Goal: Answer question/provide support

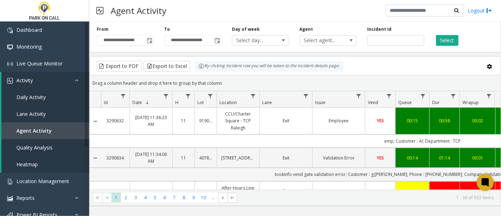
scroll to position [317, 0]
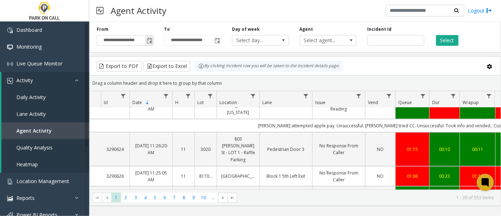
click at [152, 41] on span "Toggle popup" at bounding box center [150, 41] width 6 height 6
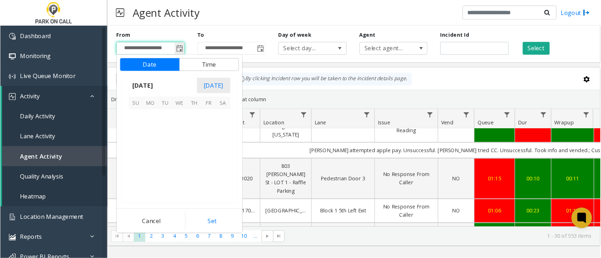
scroll to position [128068, 0]
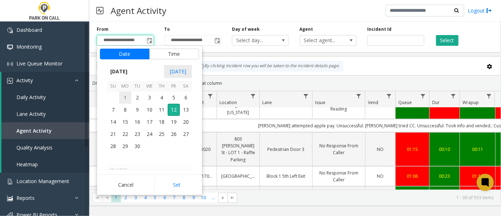
click at [130, 101] on span "1" at bounding box center [125, 97] width 12 height 12
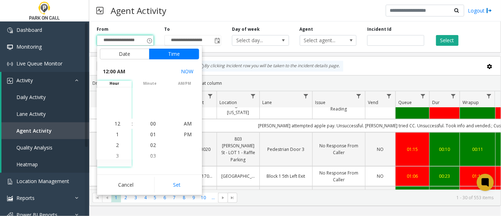
drag, startPoint x: 187, startPoint y: 185, endPoint x: 203, endPoint y: 166, distance: 25.1
click at [187, 185] on button "Set" at bounding box center [176, 185] width 45 height 16
type input "**********"
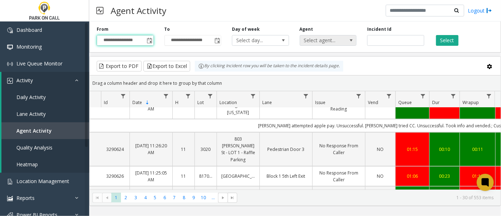
click at [352, 39] on span at bounding box center [351, 40] width 6 height 6
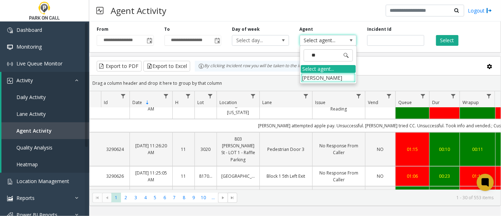
type input "***"
click at [331, 77] on li "[PERSON_NAME]" at bounding box center [328, 78] width 55 height 10
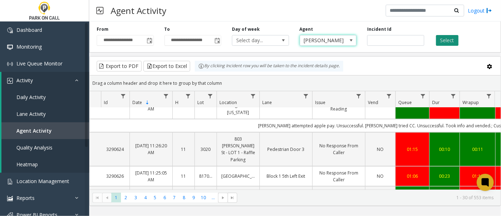
click at [451, 39] on button "Select" at bounding box center [447, 40] width 22 height 11
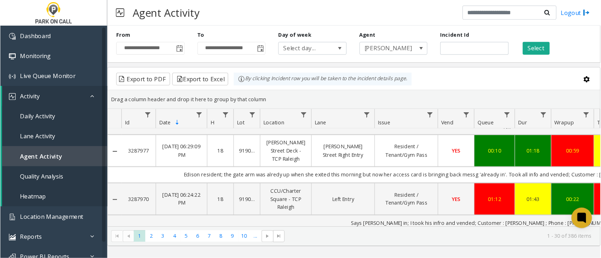
scroll to position [317, 0]
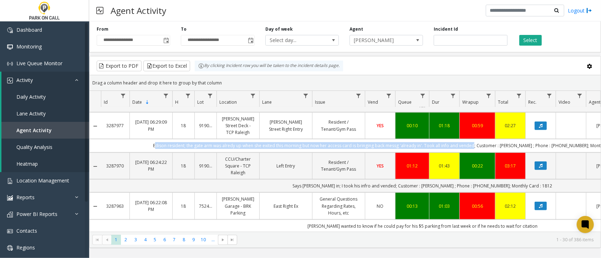
drag, startPoint x: 479, startPoint y: 137, endPoint x: 159, endPoint y: 138, distance: 319.4
click at [159, 139] on td "Edison resident; the gate arm was alredy up when she exited this morning but no…" at bounding box center [423, 145] width 644 height 13
click at [321, 119] on link "Resident / Tenant/Gym Pass" at bounding box center [339, 126] width 44 height 14
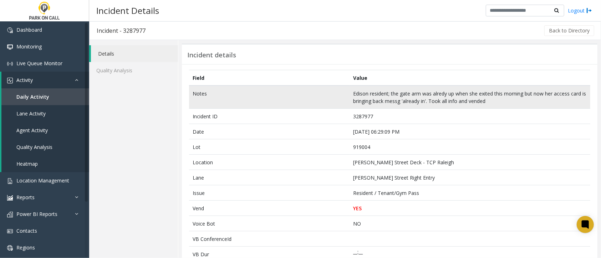
click at [359, 97] on td "Edison resident; the gate arm was alredy up when she exited this morning but no…" at bounding box center [470, 97] width 241 height 23
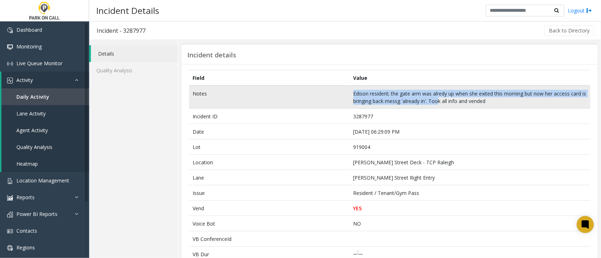
drag, startPoint x: 351, startPoint y: 94, endPoint x: 493, endPoint y: 95, distance: 141.7
click at [478, 98] on td "Edison resident; the gate arm was alredy up when she exited this morning but no…" at bounding box center [470, 97] width 241 height 23
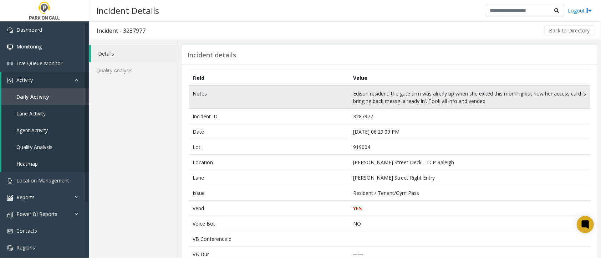
click at [501, 104] on td "Edison resident; the gate arm was alredy up when she exited this morning but no…" at bounding box center [470, 97] width 241 height 23
drag, startPoint x: 445, startPoint y: 101, endPoint x: 502, endPoint y: 101, distance: 56.4
click at [501, 101] on td "Edison resident; the gate arm was alredy up when she exited this morning but no…" at bounding box center [470, 97] width 241 height 23
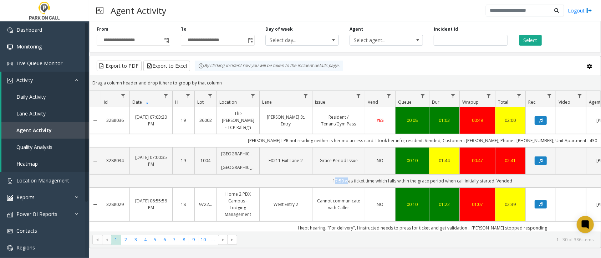
drag, startPoint x: 333, startPoint y: 180, endPoint x: 345, endPoint y: 181, distance: 12.2
click at [345, 181] on td "17:59 was ticket time which falls within the grace period when call initially s…" at bounding box center [423, 181] width 644 height 13
click at [320, 182] on td "17:59 was ticket time which falls within the grace period when call initially s…" at bounding box center [423, 181] width 644 height 13
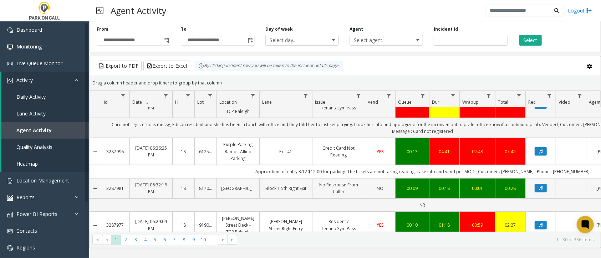
scroll to position [238, 0]
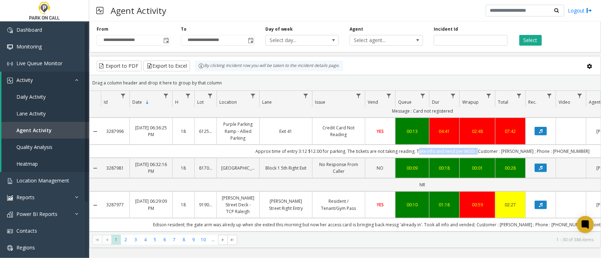
drag, startPoint x: 427, startPoint y: 142, endPoint x: 485, endPoint y: 145, distance: 57.9
click at [485, 145] on td "Approx time of entry 3:12 $12.00 for parking. The tickets are not taking readin…" at bounding box center [423, 151] width 644 height 13
drag, startPoint x: 417, startPoint y: 176, endPoint x: 430, endPoint y: 176, distance: 12.9
click at [430, 178] on td "NR" at bounding box center [423, 184] width 644 height 13
click at [368, 178] on td "NR" at bounding box center [423, 184] width 644 height 13
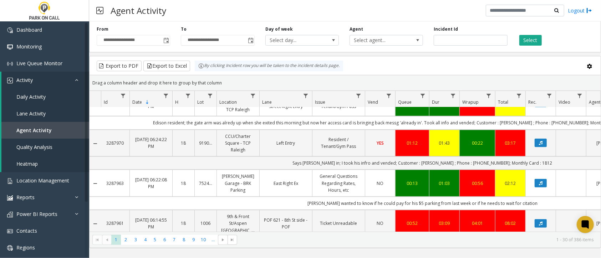
scroll to position [380, 0]
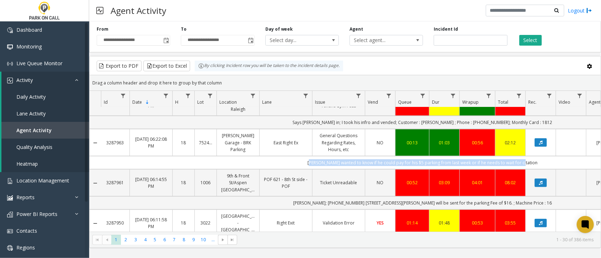
drag, startPoint x: 527, startPoint y: 153, endPoint x: 311, endPoint y: 157, distance: 215.6
click at [311, 157] on td "[PERSON_NAME] wanted to know if he could pay for his $5 parking from last week …" at bounding box center [423, 162] width 644 height 13
click at [307, 156] on td "[PERSON_NAME] wanted to know if he could pay for his $5 parking from last week …" at bounding box center [423, 162] width 644 height 13
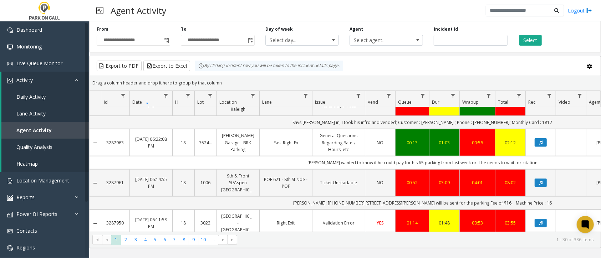
scroll to position [428, 0]
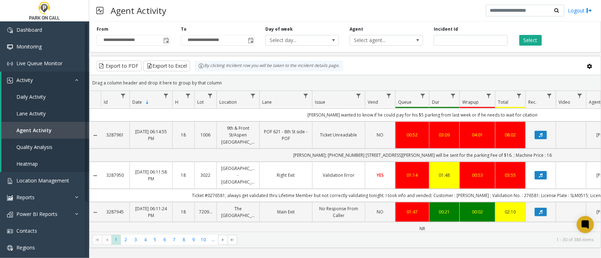
drag, startPoint x: 435, startPoint y: 215, endPoint x: 411, endPoint y: 213, distance: 24.3
click at [411, 215] on td "NR" at bounding box center [423, 228] width 644 height 13
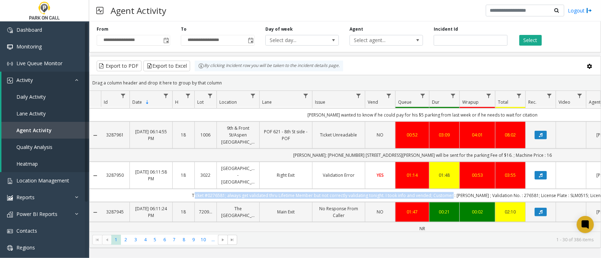
drag, startPoint x: 199, startPoint y: 181, endPoint x: 459, endPoint y: 185, distance: 260.2
click at [459, 189] on td "Ticket #0276581; always get validated thru Lifetime Member but not correctly va…" at bounding box center [423, 195] width 644 height 13
click at [180, 189] on td "Ticket #0276581; always get validated thru Lifetime Member but not correctly va…" at bounding box center [423, 195] width 644 height 13
